Goal: Information Seeking & Learning: Learn about a topic

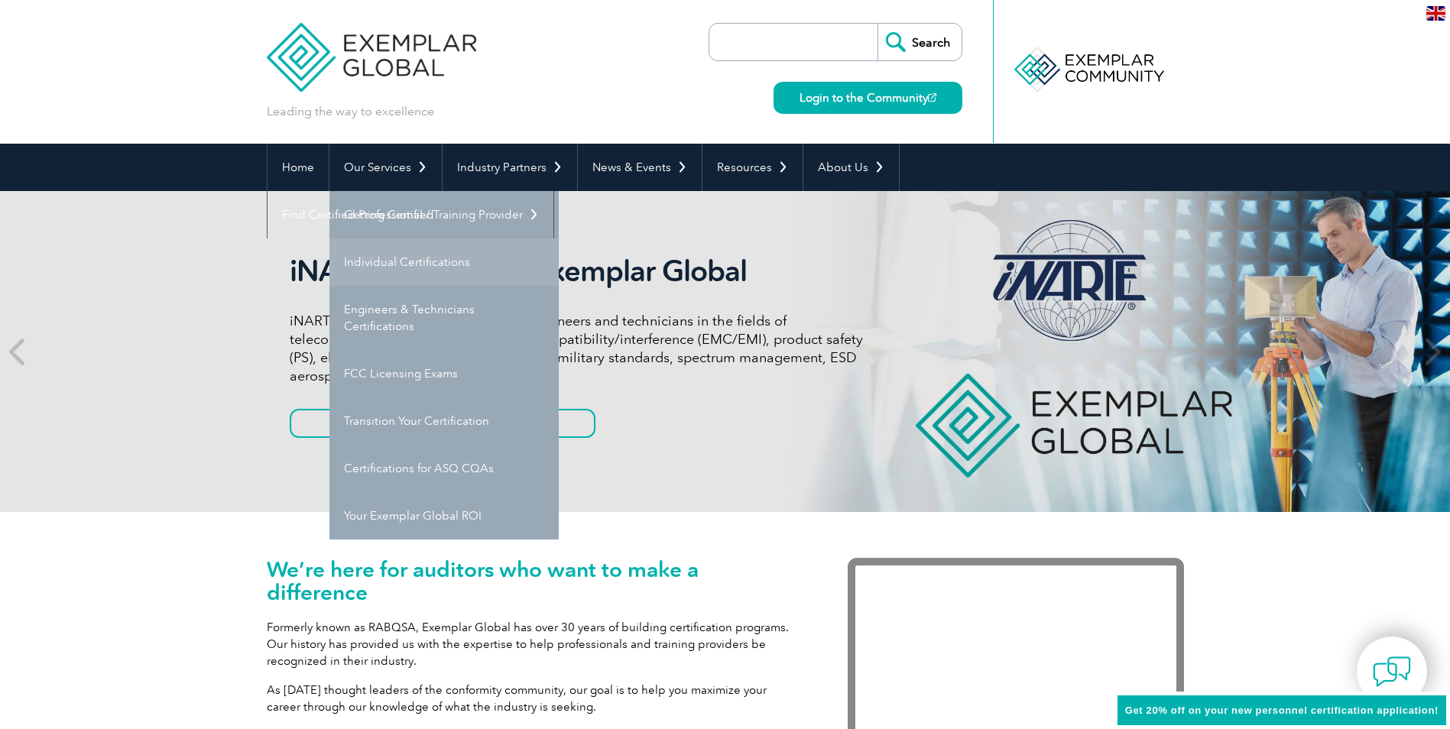
click at [407, 257] on link "Individual Certifications" at bounding box center [443, 261] width 229 height 47
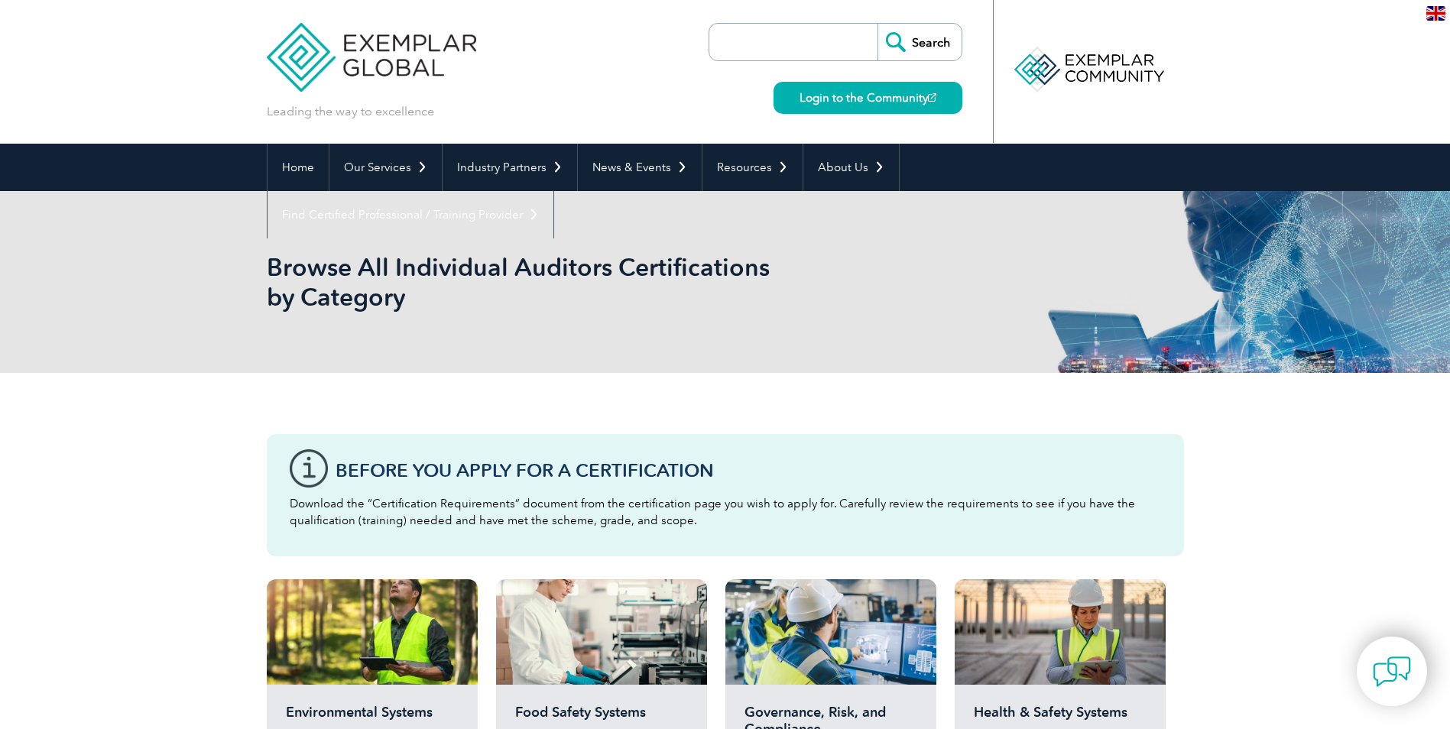
click at [748, 44] on input "search" at bounding box center [797, 42] width 161 height 37
type input "esd"
click at [877, 24] on input "Search" at bounding box center [919, 42] width 84 height 37
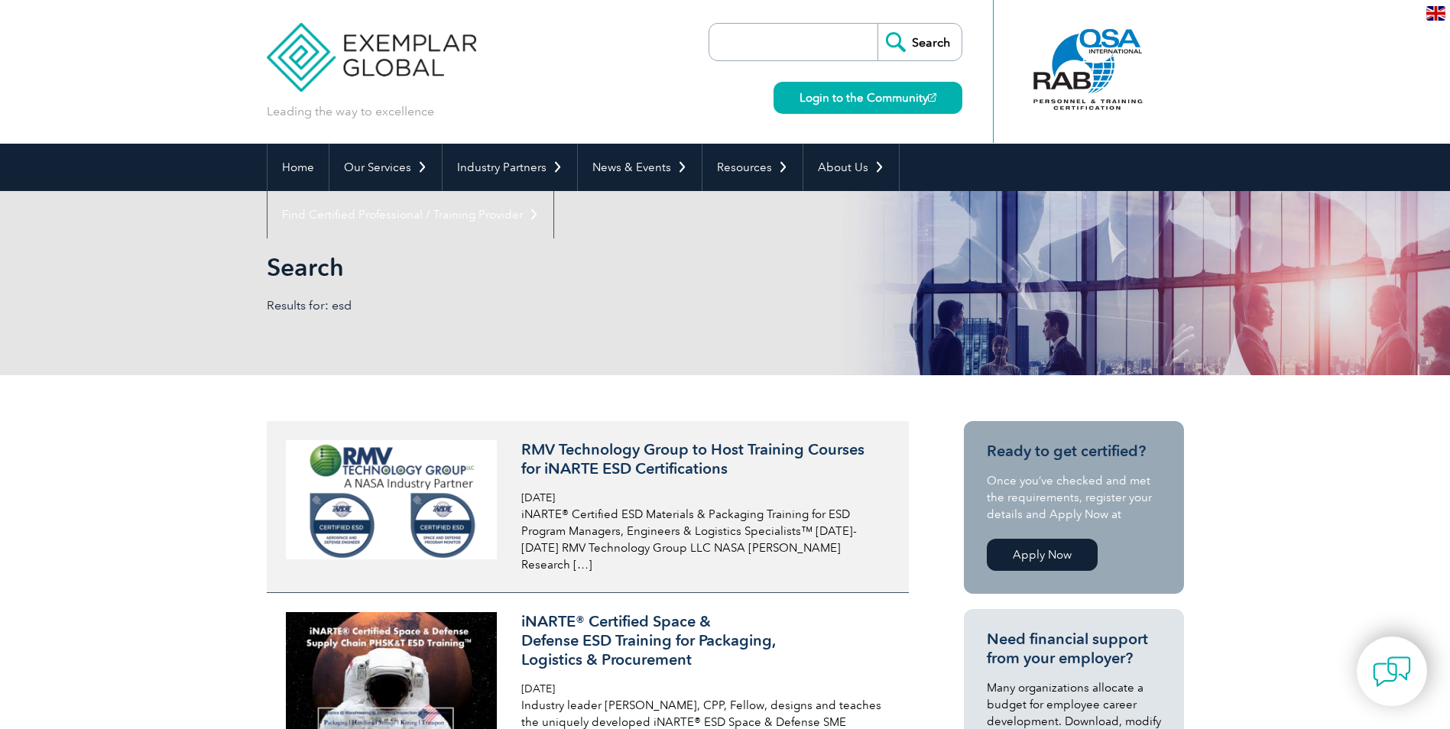
click at [700, 462] on h3 "RMV Technology Group to Host Training Courses for iNARTE ESD Certifications" at bounding box center [702, 459] width 362 height 38
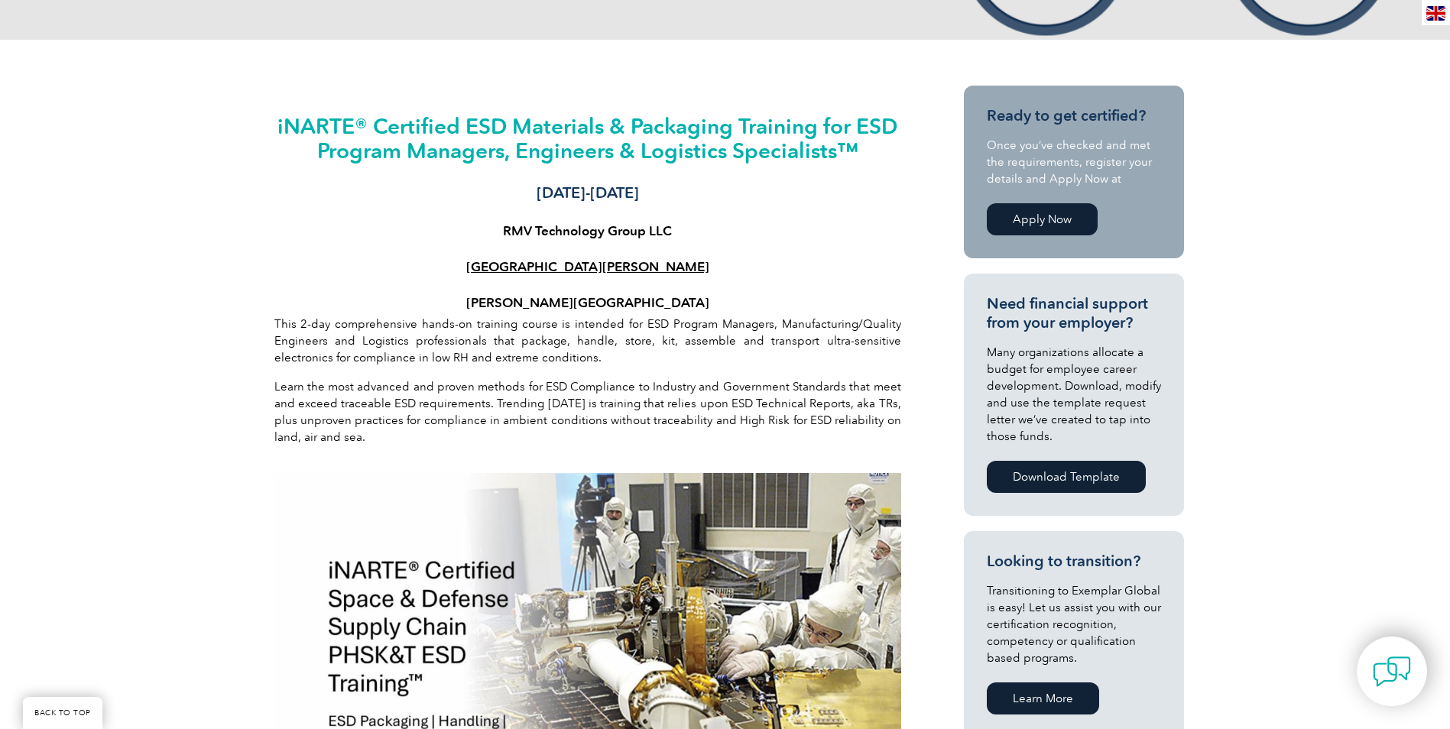
scroll to position [459, 0]
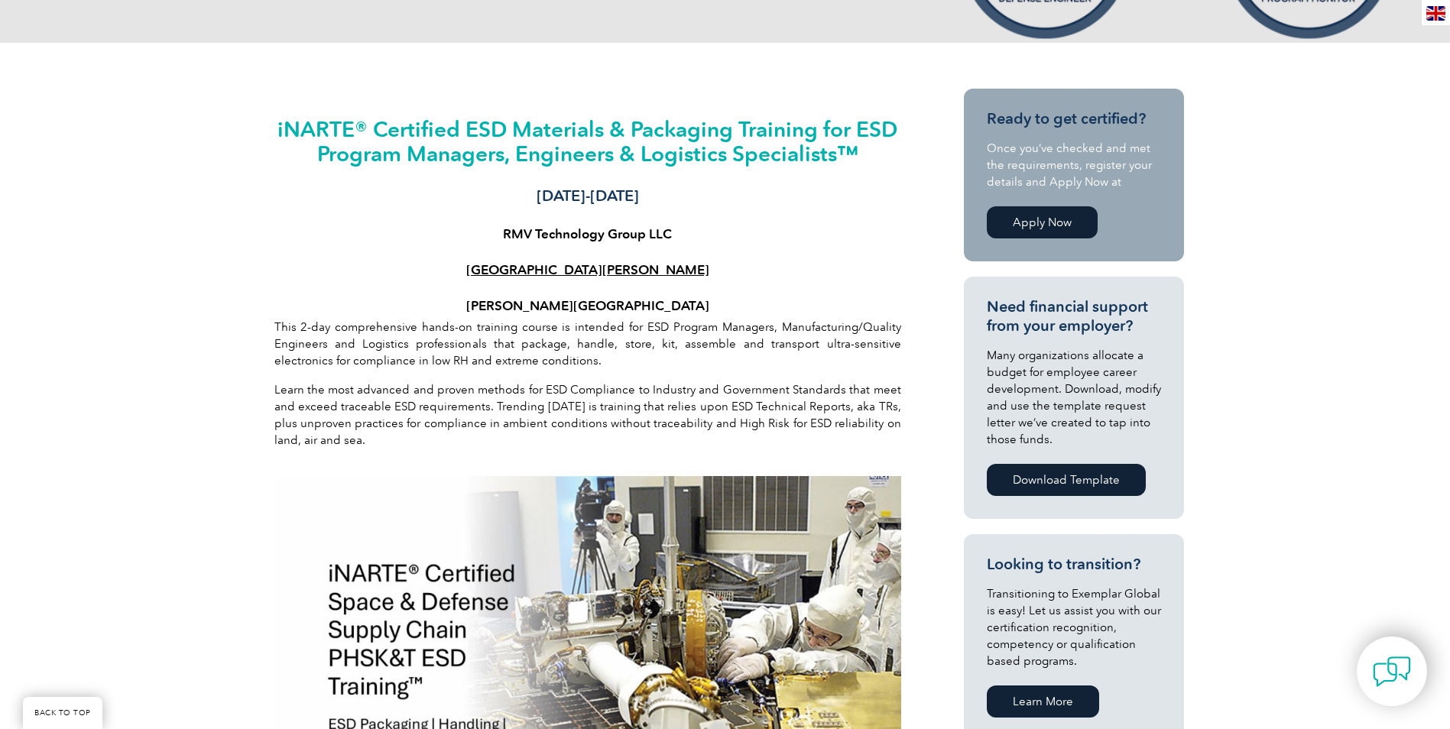
click at [1033, 213] on link "Apply Now" at bounding box center [1042, 222] width 111 height 32
